Goal: Browse casually

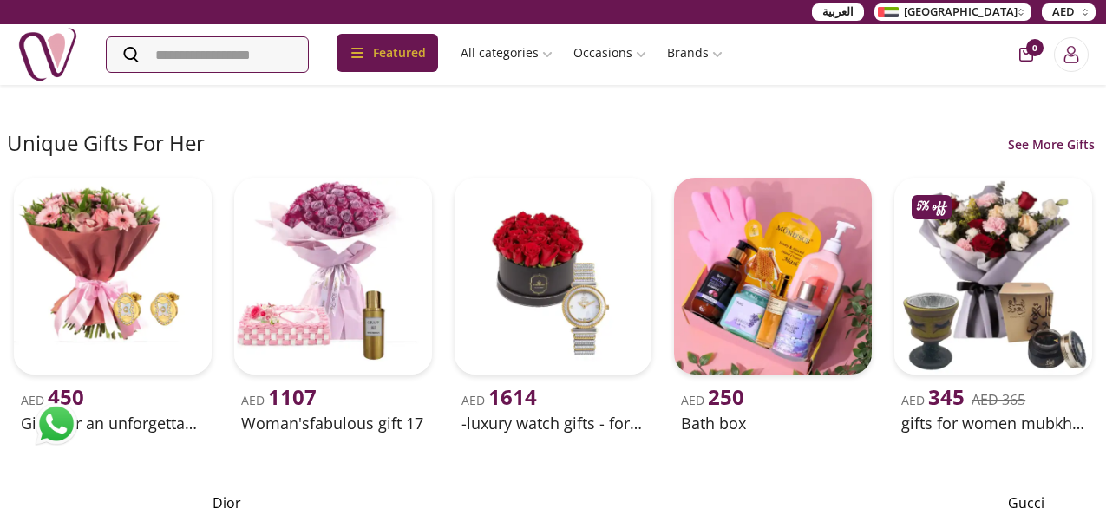
scroll to position [3470, 0]
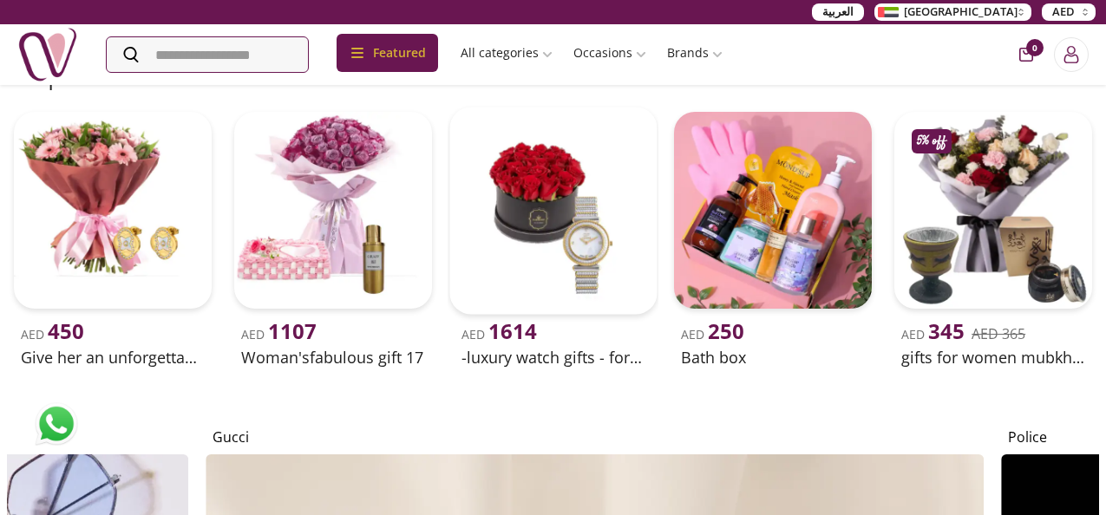
click at [579, 289] on img at bounding box center [552, 210] width 207 height 207
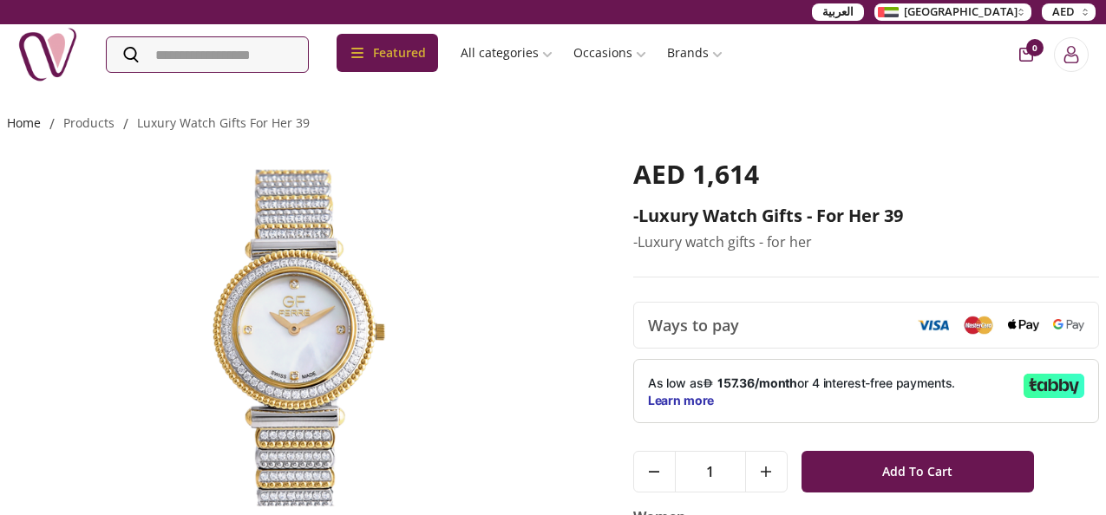
click at [11, 122] on link "Home" at bounding box center [24, 123] width 34 height 16
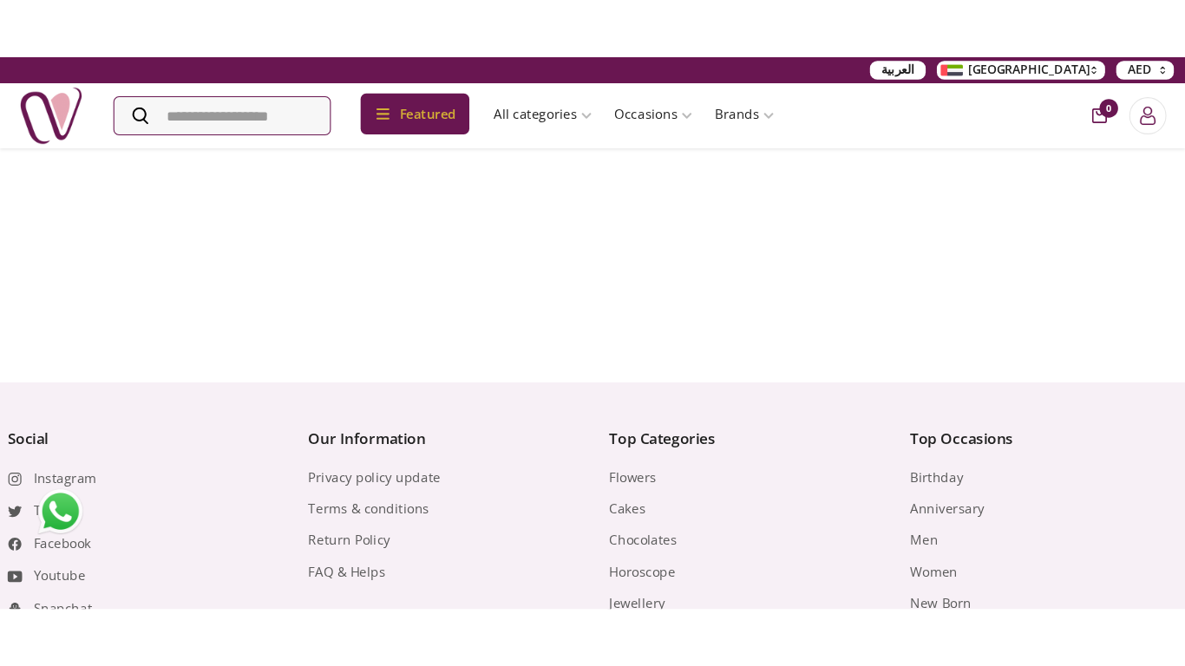
scroll to position [7137, 0]
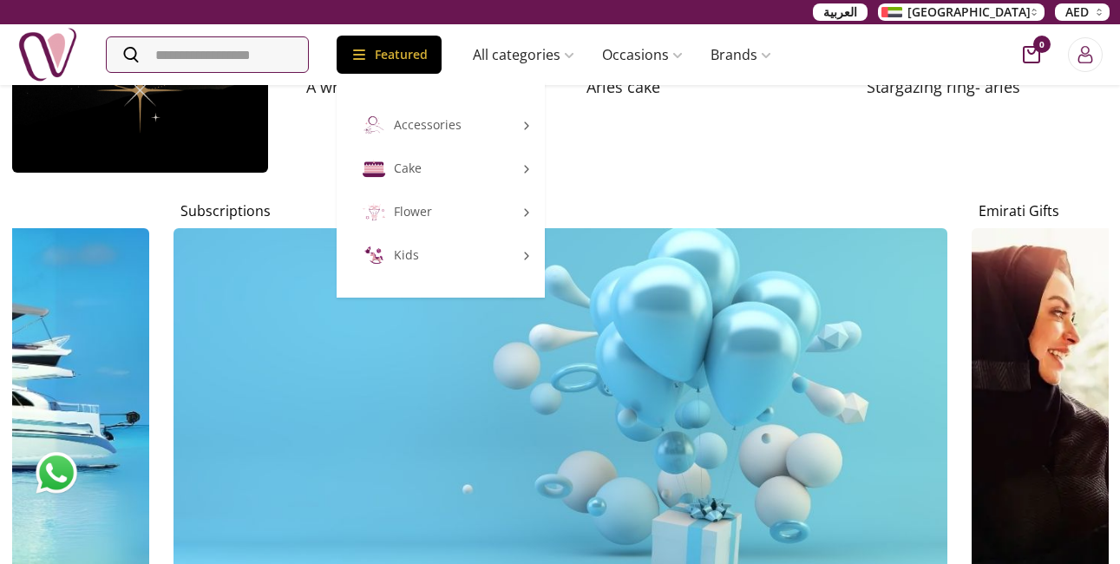
scroll to position [5257, 0]
